Goal: Transaction & Acquisition: Purchase product/service

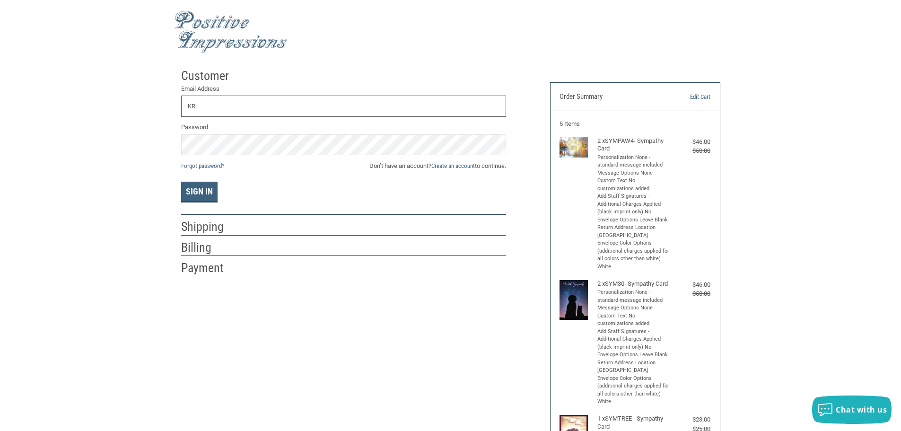
type input "K"
type input "[EMAIL_ADDRESS][DOMAIN_NAME]"
click at [181, 182] on button "Sign In" at bounding box center [199, 192] width 36 height 21
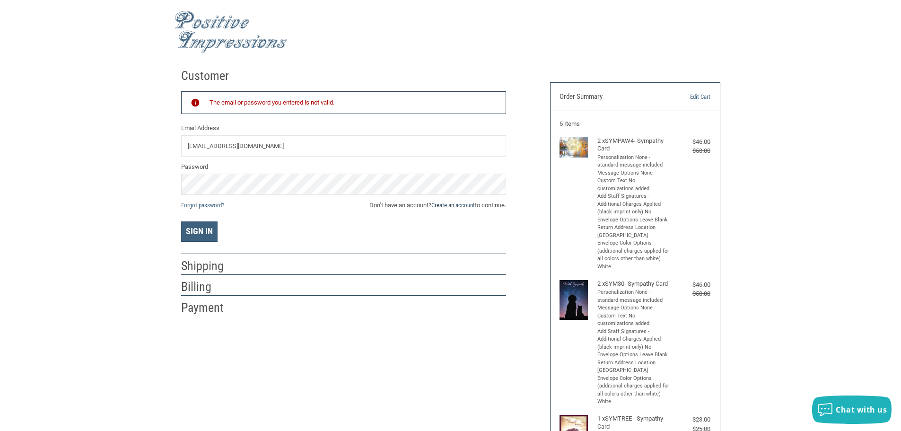
click at [451, 205] on link "Create an account" at bounding box center [452, 204] width 43 height 7
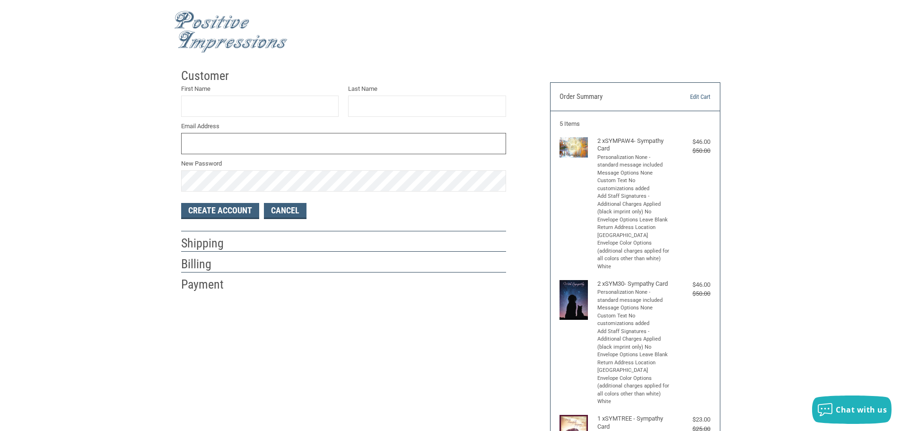
type input "[EMAIL_ADDRESS][DOMAIN_NAME]"
click at [256, 108] on input "First Name" at bounding box center [260, 105] width 158 height 21
type input "[DEMOGRAPHIC_DATA]"
type input "[PERSON_NAME]"
click at [204, 211] on button "Create Account" at bounding box center [220, 211] width 78 height 16
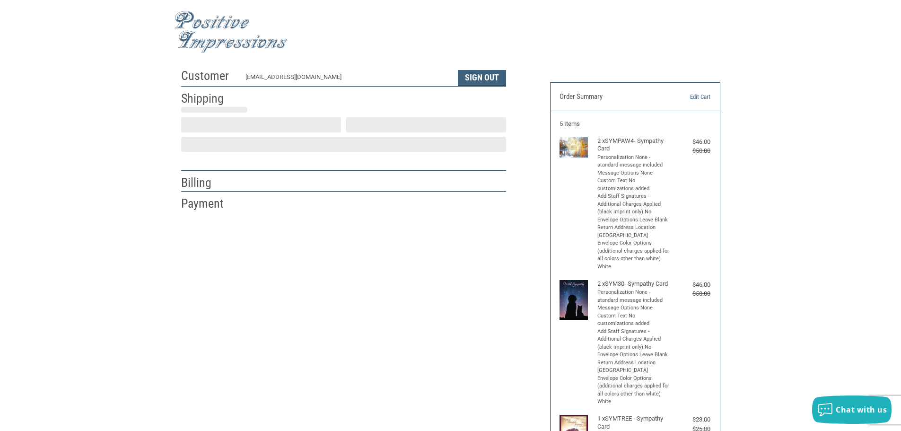
select select "US"
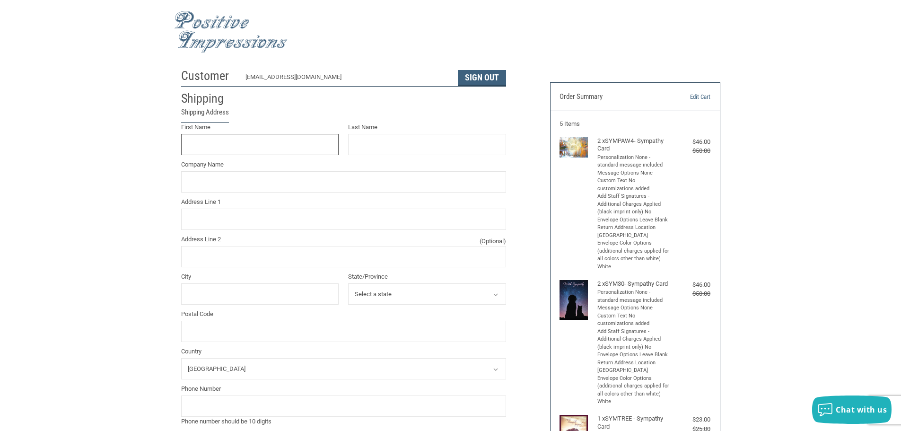
scroll to position [1, 0]
type input "[DEMOGRAPHIC_DATA]"
type input "[PERSON_NAME]"
type input "Animal Clinic of [PERSON_NAME], LLC"
type input "[STREET_ADDRESS]"
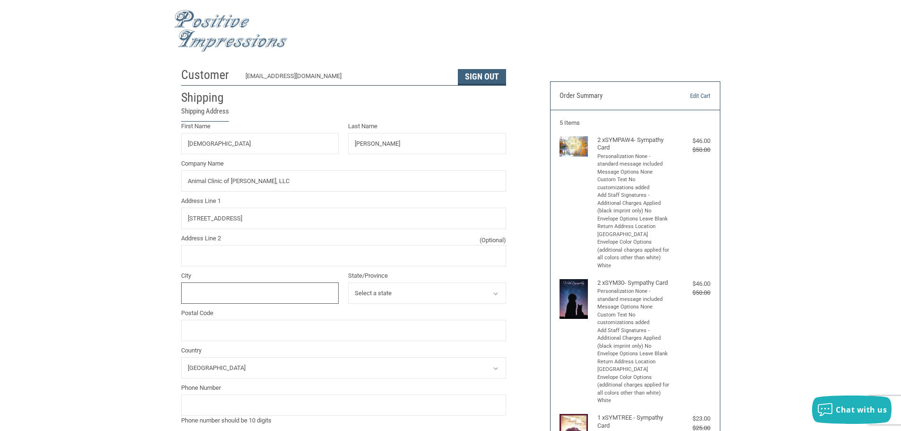
type input "[PERSON_NAME]"
select select "OK"
type input "74467"
type input "9188643722"
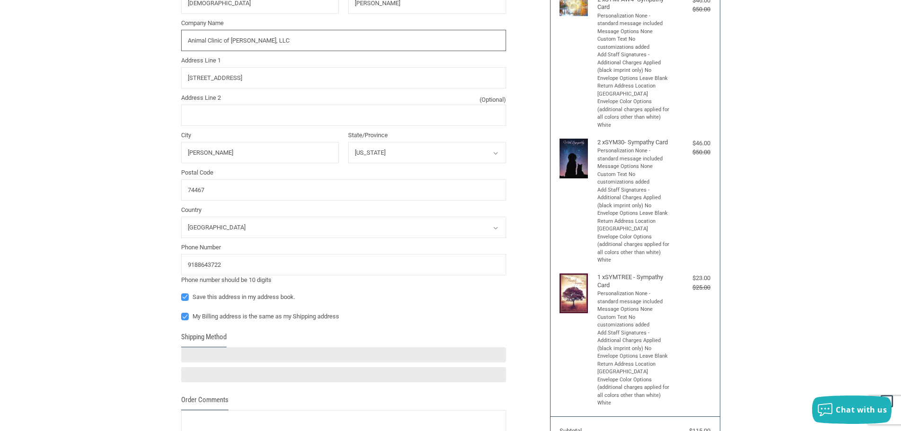
scroll to position [143, 0]
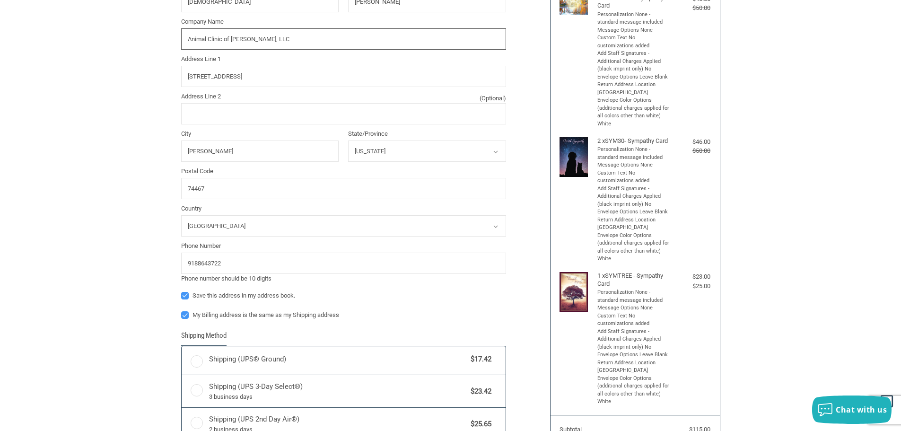
radio input "true"
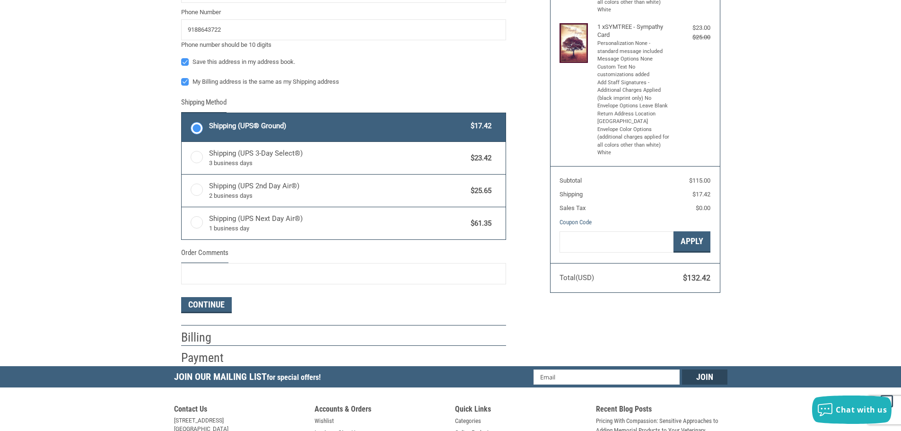
scroll to position [395, 0]
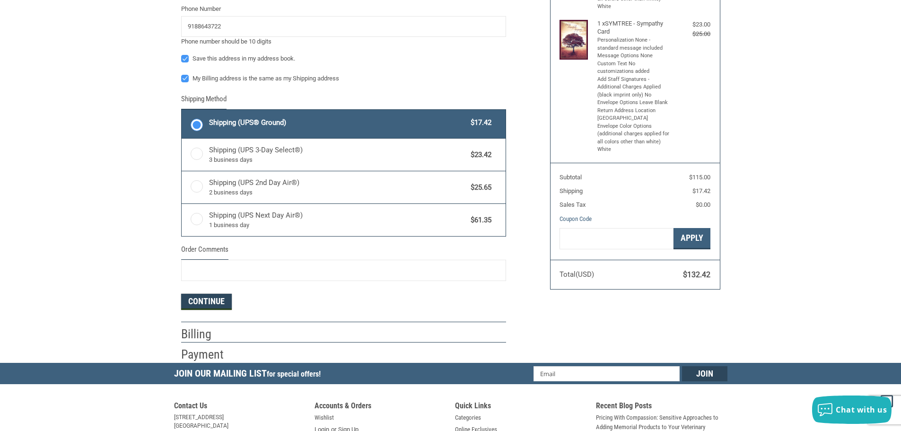
click at [200, 305] on button "Continue" at bounding box center [206, 302] width 51 height 16
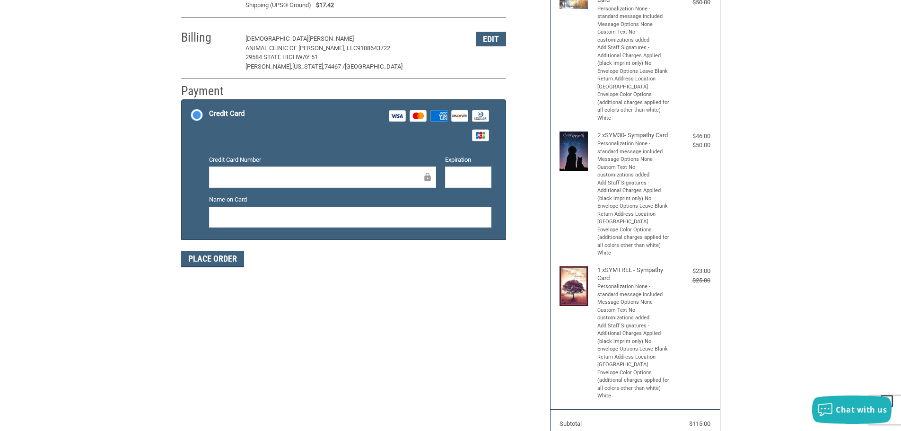
scroll to position [128, 0]
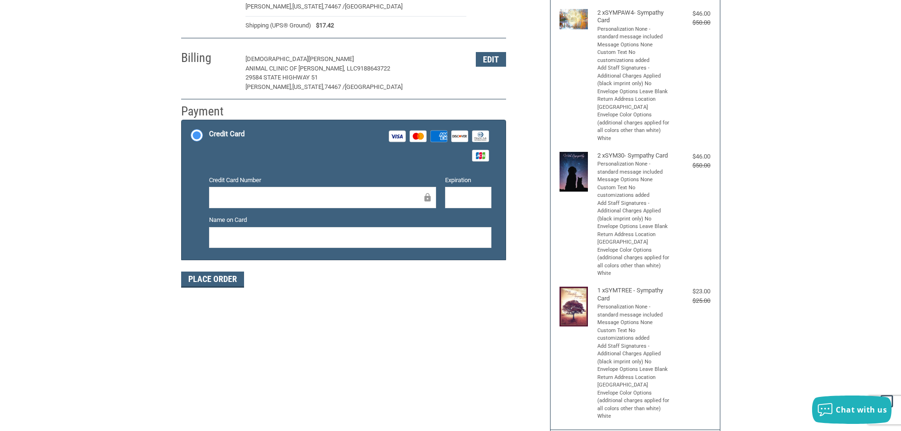
click at [266, 204] on div at bounding box center [322, 197] width 227 height 21
click at [348, 149] on div "Credit Card Visa Master Amex Discover Diners Club JCB" at bounding box center [350, 145] width 282 height 39
click at [182, 121] on input "Credit Card Visa Master Amex Discover Diners Club JCB" at bounding box center [182, 121] width 0 height 0
click at [202, 285] on button "Place Order" at bounding box center [212, 279] width 63 height 16
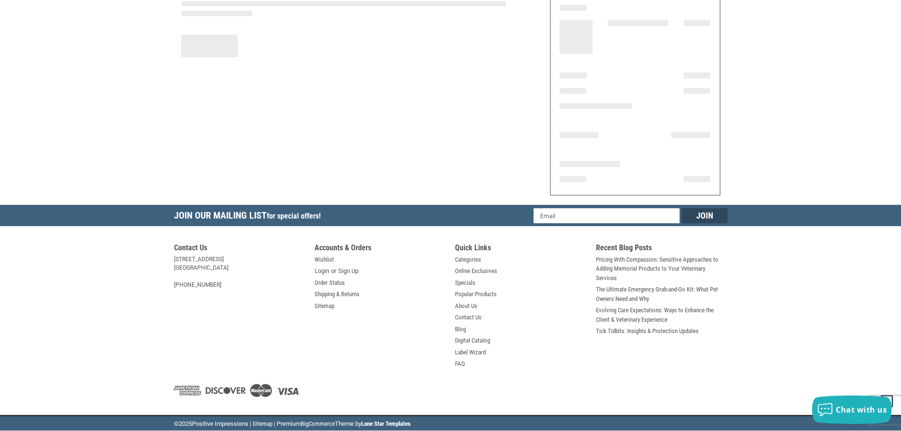
scroll to position [113, 0]
